Goal: Use online tool/utility

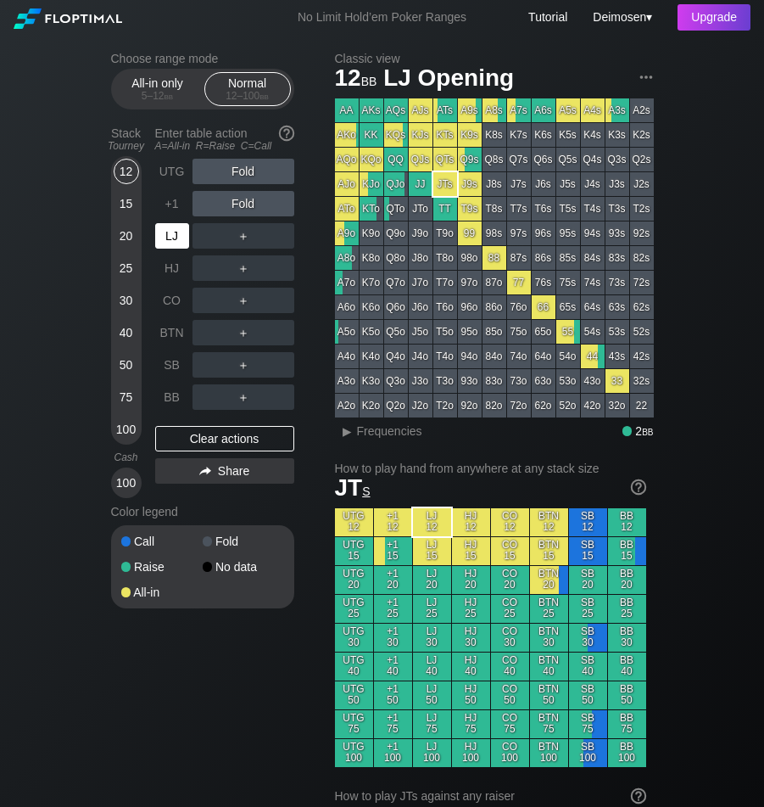
click at [174, 243] on div "LJ" at bounding box center [172, 235] width 34 height 25
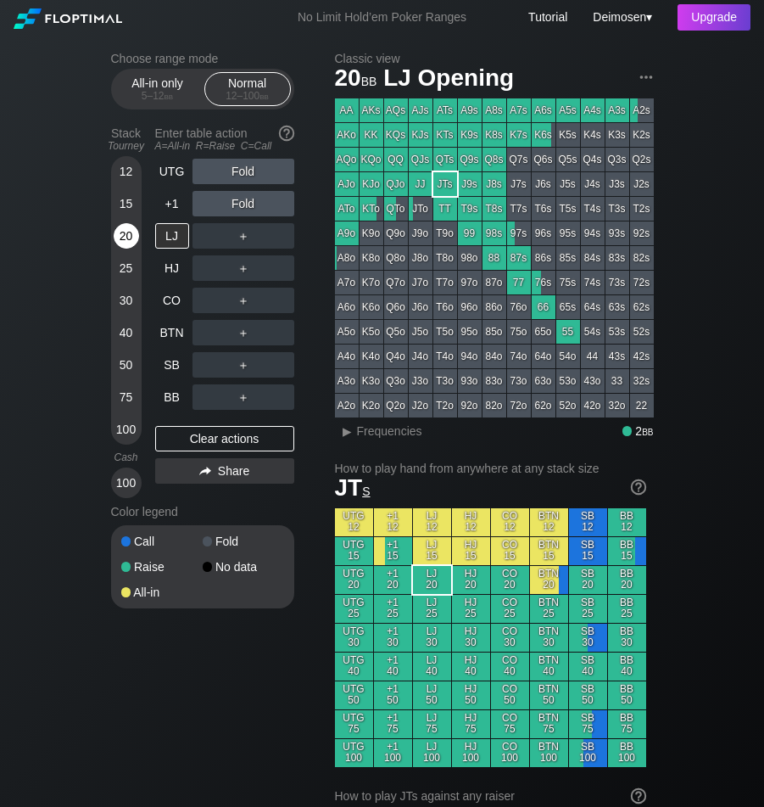
click at [126, 238] on div "20" at bounding box center [126, 235] width 25 height 25
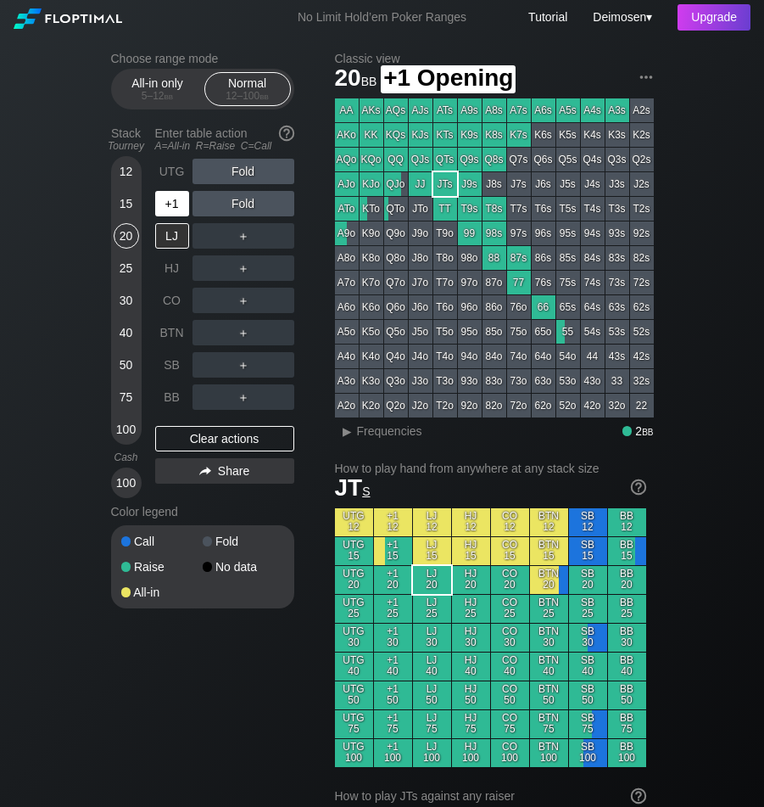
click at [163, 208] on div "+1" at bounding box center [172, 203] width 34 height 25
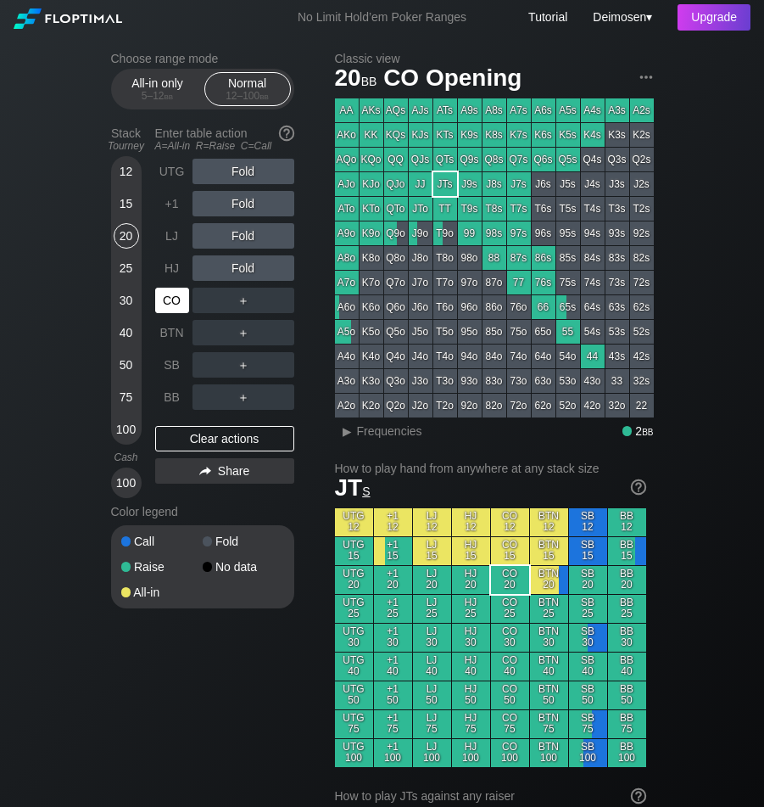
click at [168, 304] on div "CO" at bounding box center [172, 300] width 34 height 25
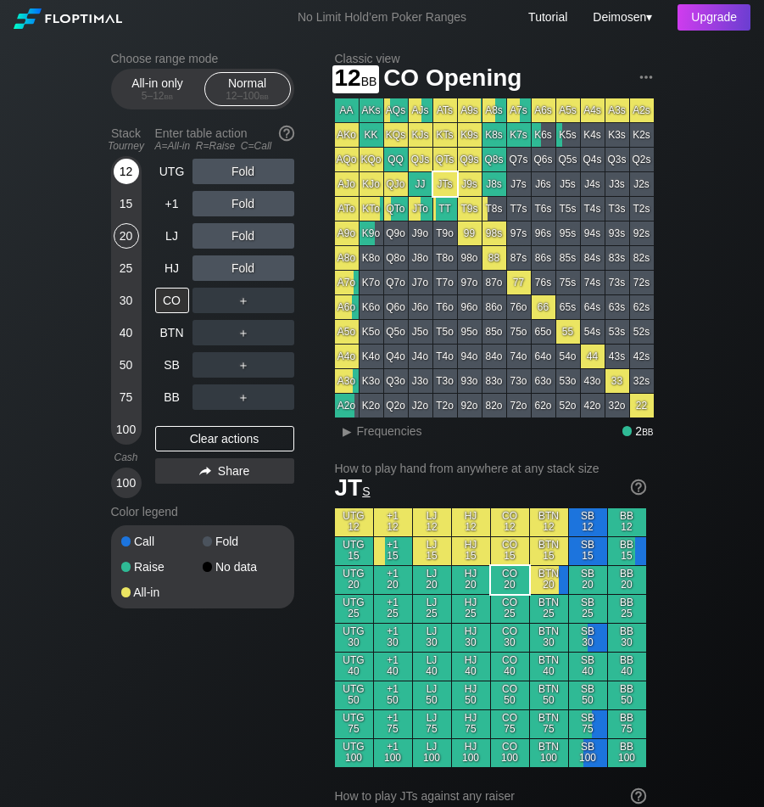
click at [126, 167] on div "12" at bounding box center [126, 171] width 25 height 25
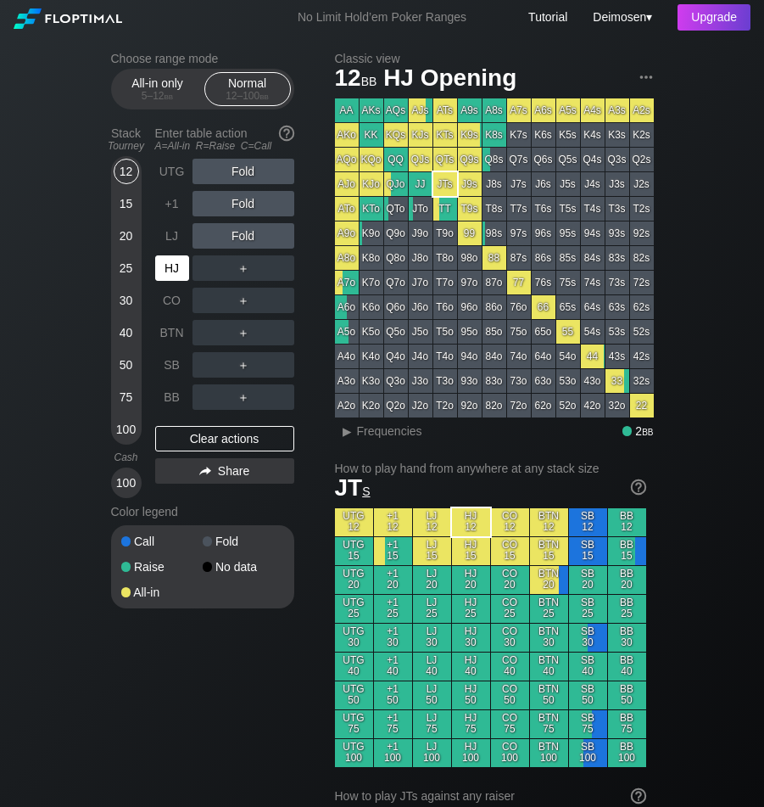
click at [167, 272] on div "HJ" at bounding box center [172, 267] width 34 height 25
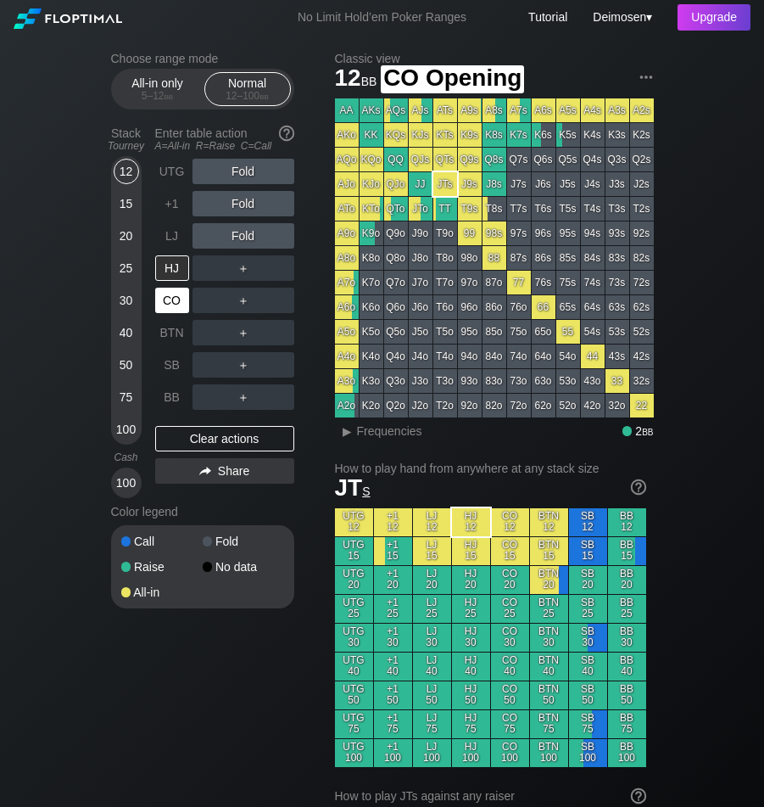
click at [170, 303] on div "CO" at bounding box center [172, 300] width 34 height 25
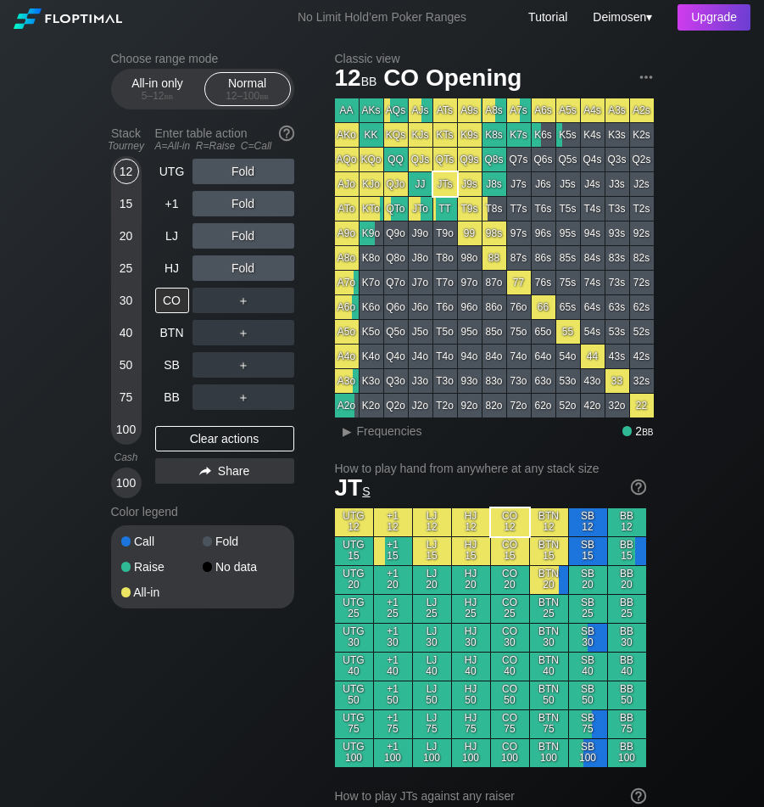
click at [177, 60] on h2 "Choose range mode" at bounding box center [202, 59] width 183 height 14
click at [173, 84] on div "All-in only 5 – 12 bb" at bounding box center [158, 89] width 78 height 32
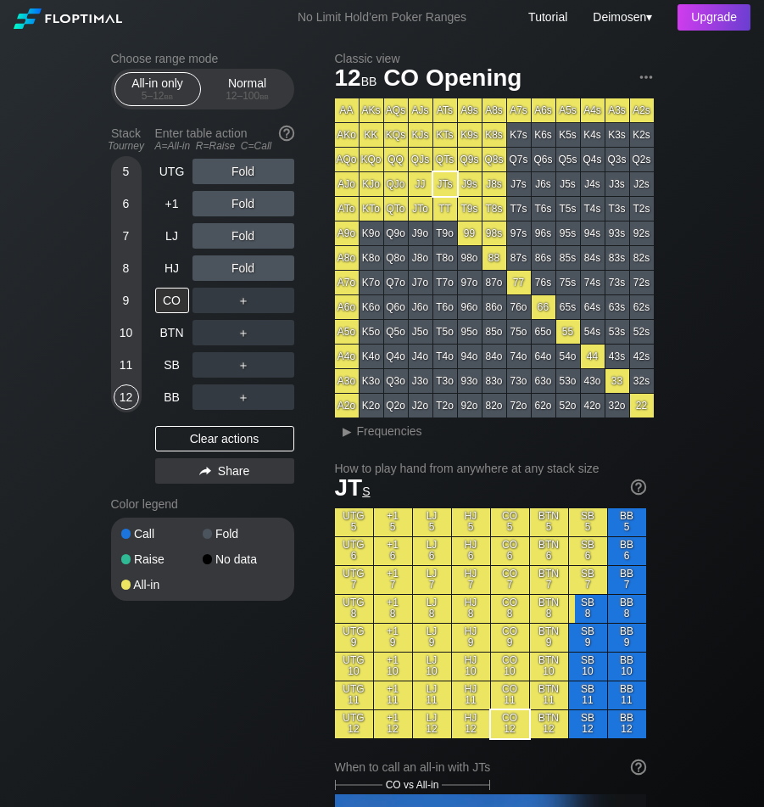
click at [310, 519] on div "Choose range mode All-in only 5 – 12 bb Normal 12 – 100 bb Stack Tourney Enter …" at bounding box center [216, 337] width 210 height 571
